Goal: Navigation & Orientation: Understand site structure

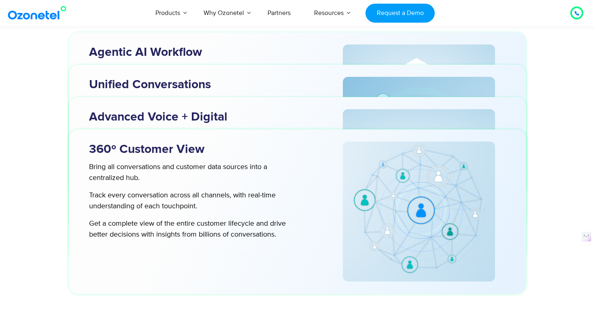
scroll to position [2597, 0]
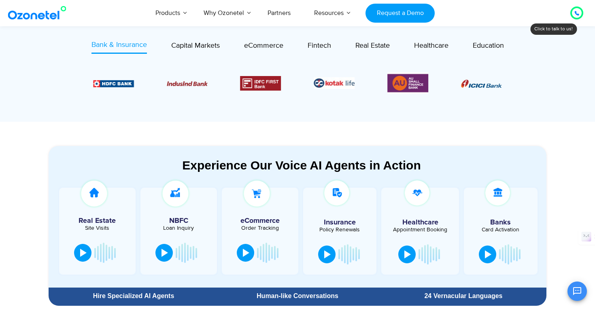
scroll to position [327, 0]
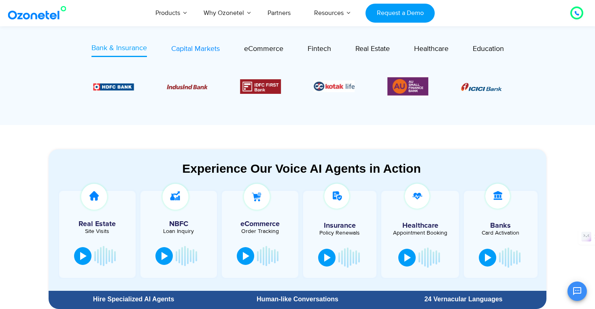
click at [186, 45] on span "Capital Markets" at bounding box center [195, 49] width 49 height 9
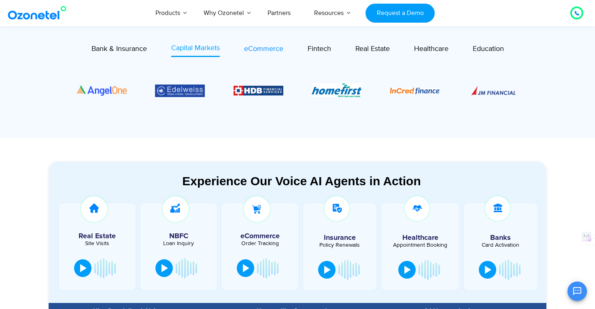
click at [248, 48] on span "eCommerce" at bounding box center [263, 49] width 39 height 9
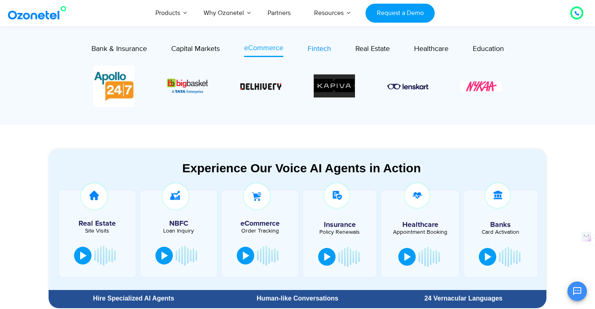
click at [322, 51] on span "Fintech" at bounding box center [319, 49] width 23 height 9
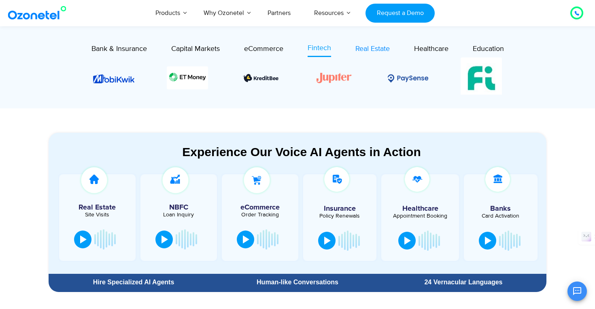
click at [368, 53] on span "Real Estate" at bounding box center [372, 49] width 34 height 9
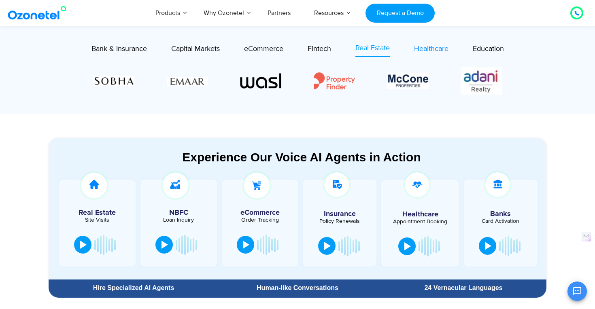
click at [421, 53] on span "Healthcare" at bounding box center [431, 49] width 34 height 9
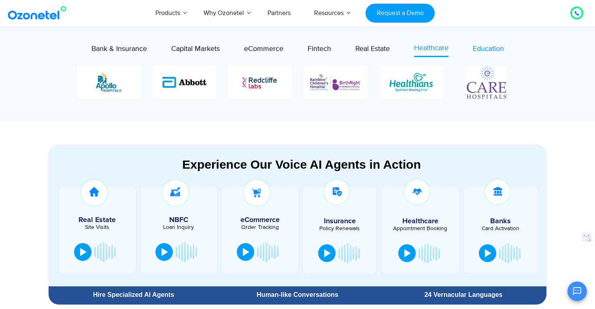
click at [483, 53] on div "Education" at bounding box center [488, 49] width 31 height 11
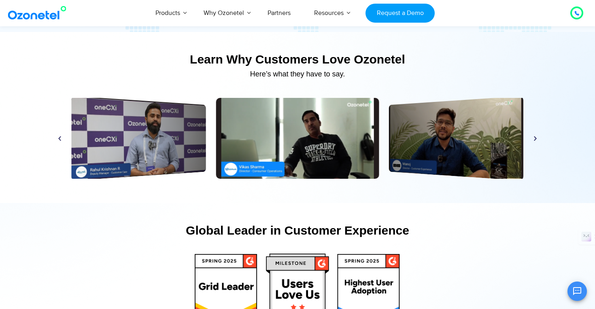
scroll to position [3811, 0]
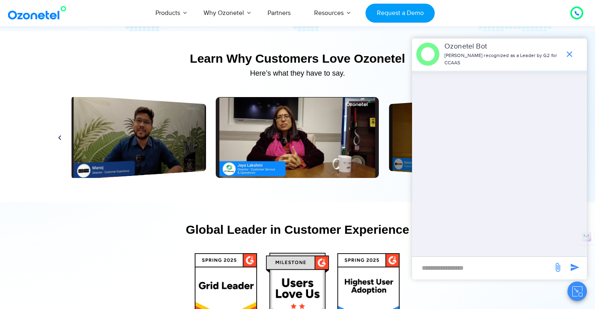
click at [90, 11] on div at bounding box center [54, 13] width 97 height 19
click at [566, 57] on icon "end chat or minimize" at bounding box center [569, 54] width 10 height 10
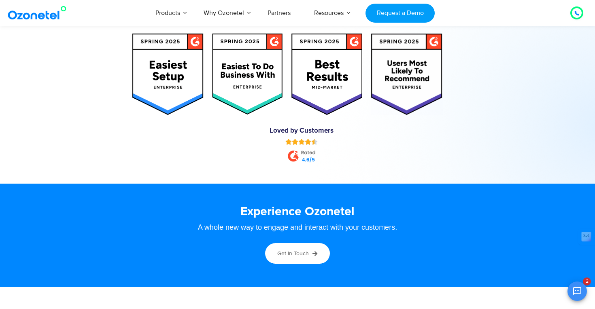
scroll to position [4146, 0]
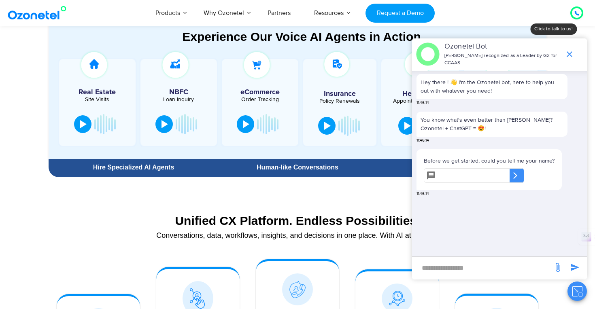
scroll to position [533, 0]
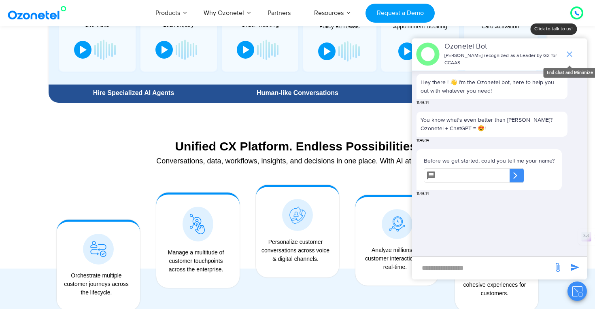
click at [568, 56] on icon "end chat or minimize" at bounding box center [569, 54] width 10 height 10
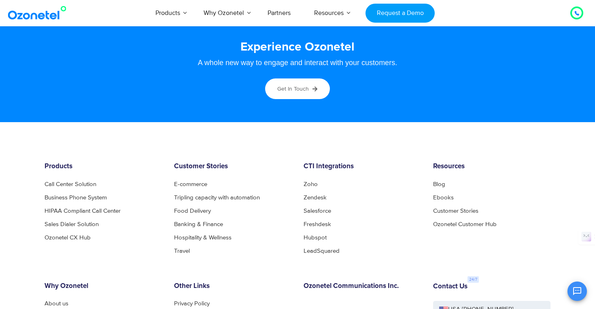
scroll to position [4311, 0]
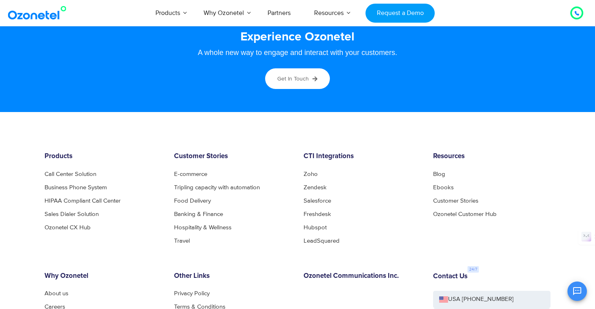
click at [40, 14] on img at bounding box center [39, 13] width 66 height 15
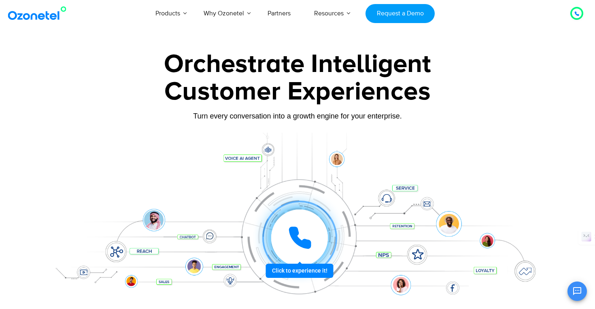
scroll to position [64, 0]
click at [579, 12] on icon at bounding box center [576, 13] width 5 height 5
